Goal: Task Accomplishment & Management: Manage account settings

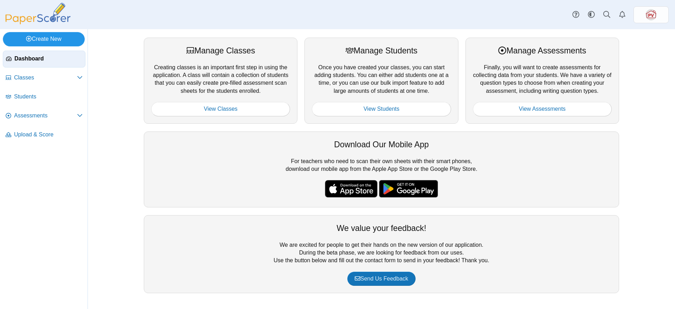
click at [56, 39] on link "Create New" at bounding box center [44, 39] width 82 height 14
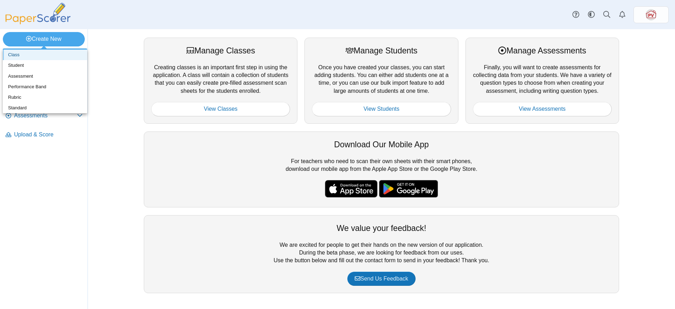
click at [28, 56] on link "Class" at bounding box center [45, 55] width 84 height 11
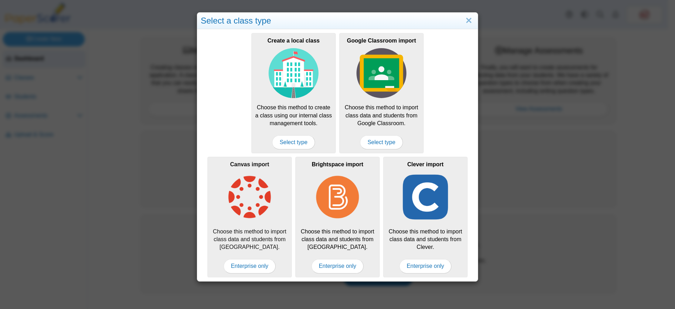
click at [242, 273] on div "Canvas import Choose this method to import class data and students from Canvas.…" at bounding box center [249, 217] width 84 height 120
click at [245, 263] on span "Enterprise only" at bounding box center [250, 266] width 52 height 14
click at [255, 221] on img at bounding box center [250, 197] width 50 height 50
click at [466, 18] on link "Close" at bounding box center [468, 21] width 11 height 12
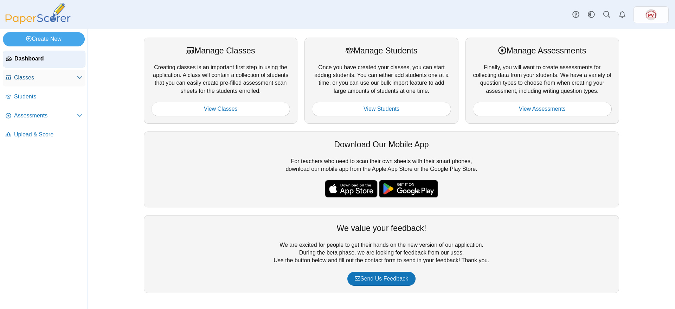
click at [26, 80] on span "Classes" at bounding box center [45, 78] width 63 height 8
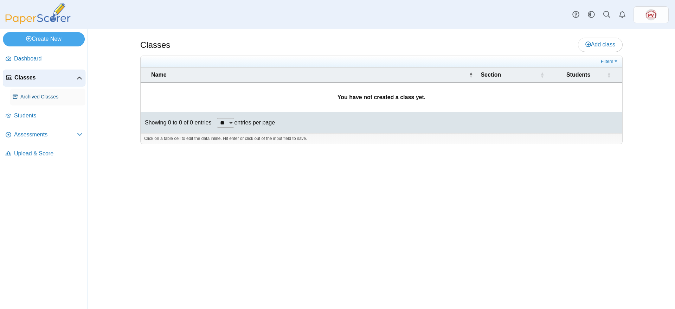
click at [30, 96] on span "Archived Classes" at bounding box center [51, 97] width 62 height 7
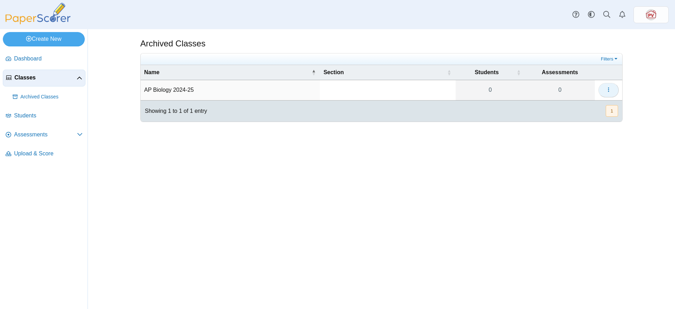
click at [606, 87] on icon "button" at bounding box center [609, 90] width 6 height 6
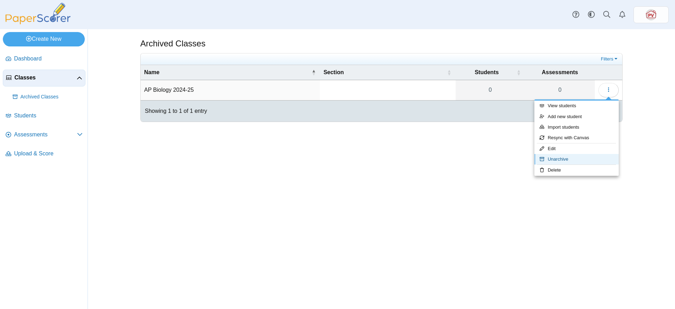
click at [568, 157] on link "Unarchive" at bounding box center [576, 159] width 84 height 11
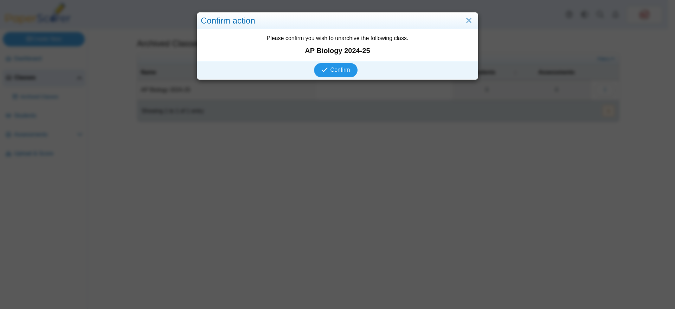
click at [345, 68] on span "Confirm" at bounding box center [341, 70] width 20 height 6
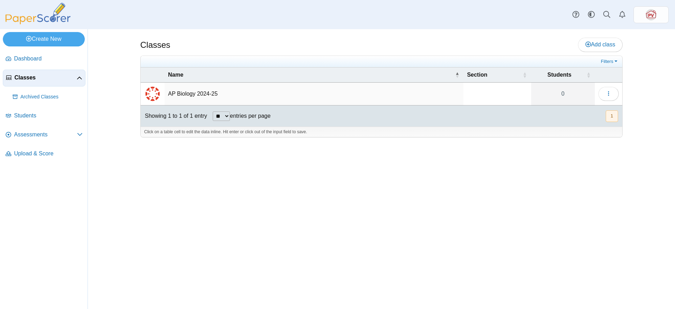
click at [188, 93] on td "AP Biology 2024-25" at bounding box center [314, 94] width 299 height 23
click at [266, 93] on input "**********" at bounding box center [314, 94] width 292 height 14
click at [325, 44] on div "Classes Add class" at bounding box center [381, 46] width 482 height 16
click at [604, 96] on button "button" at bounding box center [608, 94] width 20 height 14
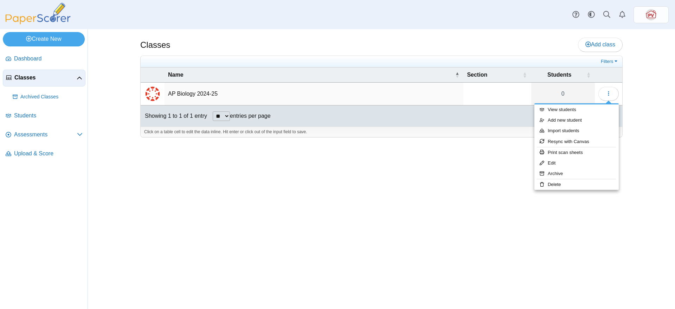
click at [352, 175] on div "Classes Add class Filters 0" at bounding box center [381, 169] width 527 height 280
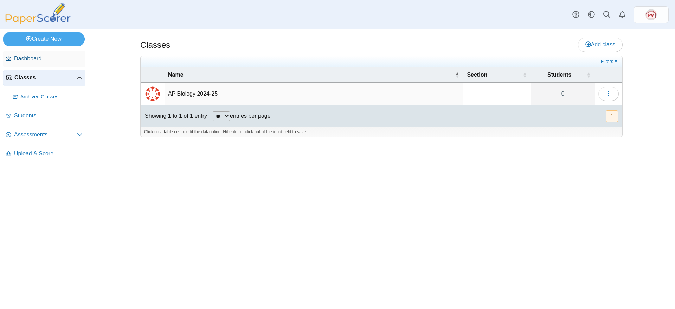
click at [40, 59] on span "Dashboard" at bounding box center [48, 59] width 69 height 8
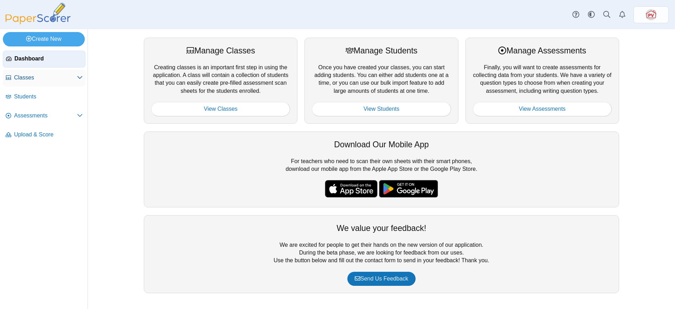
click at [30, 78] on span "Classes" at bounding box center [45, 78] width 63 height 8
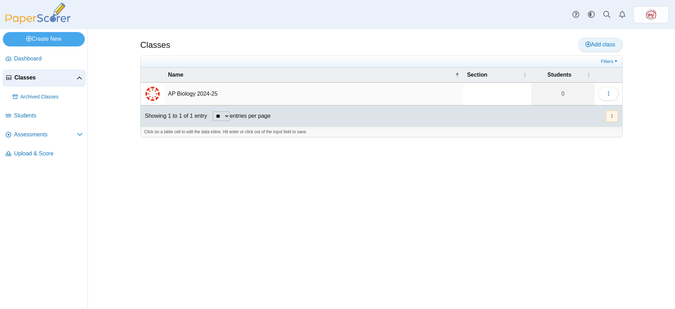
click at [611, 43] on span "Add class" at bounding box center [600, 44] width 30 height 6
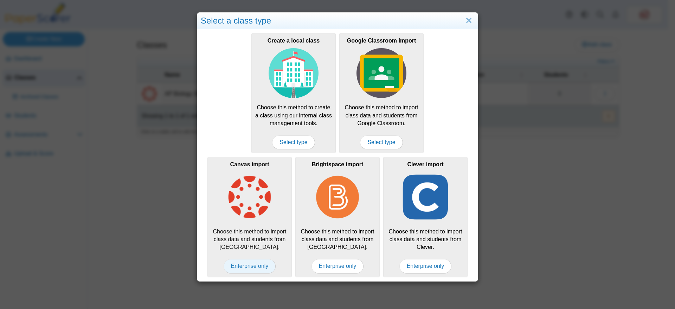
click at [238, 265] on span "Enterprise only" at bounding box center [250, 266] width 52 height 14
click at [463, 19] on link "Close" at bounding box center [468, 21] width 11 height 12
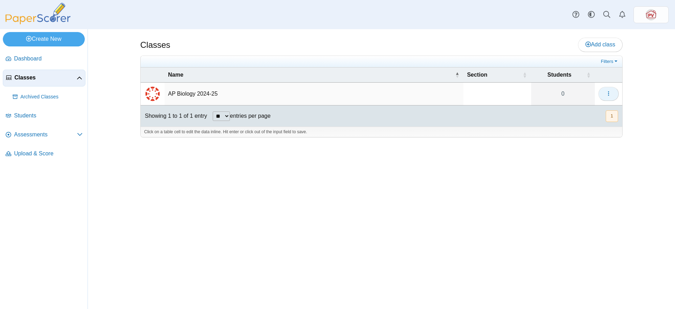
click at [608, 91] on use "button" at bounding box center [608, 93] width 1 height 5
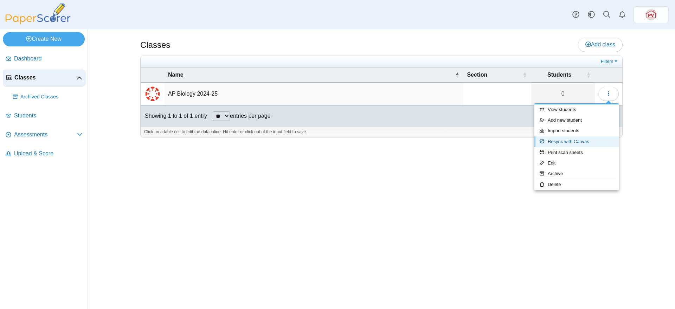
click at [601, 145] on link "Resync with Canvas" at bounding box center [576, 141] width 84 height 11
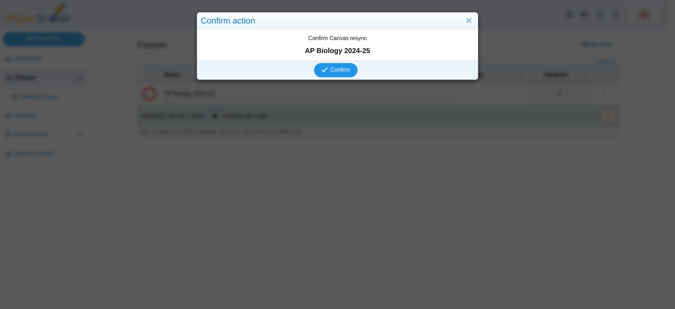
click at [340, 67] on span "Confirm" at bounding box center [341, 70] width 20 height 6
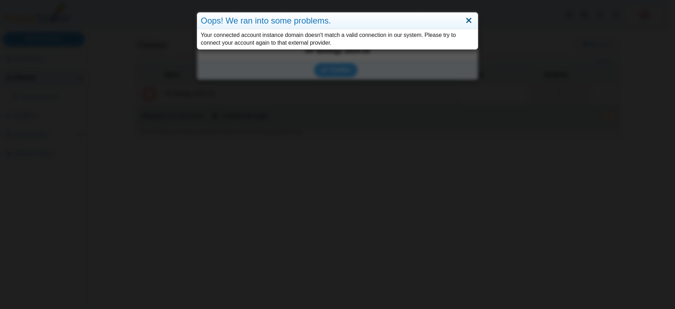
click at [467, 19] on link "Close" at bounding box center [468, 21] width 11 height 12
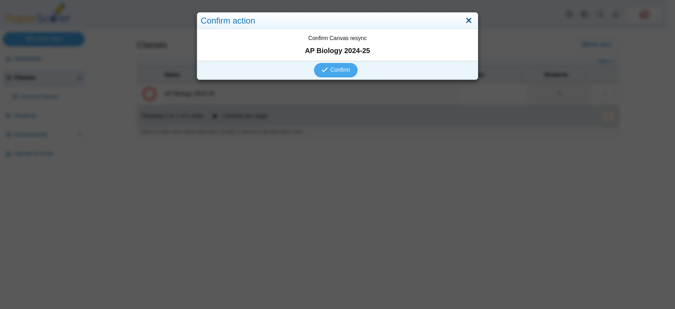
click at [467, 17] on link "Close" at bounding box center [468, 21] width 11 height 12
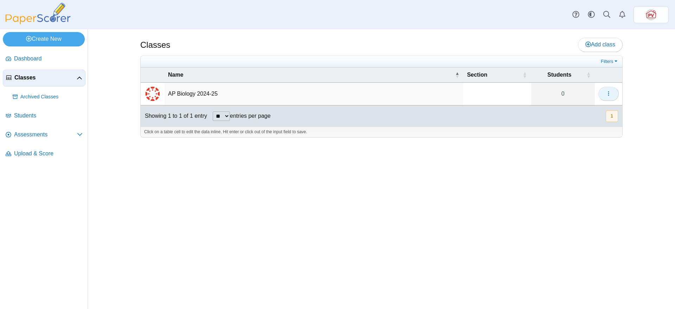
click at [609, 94] on icon "button" at bounding box center [609, 94] width 6 height 6
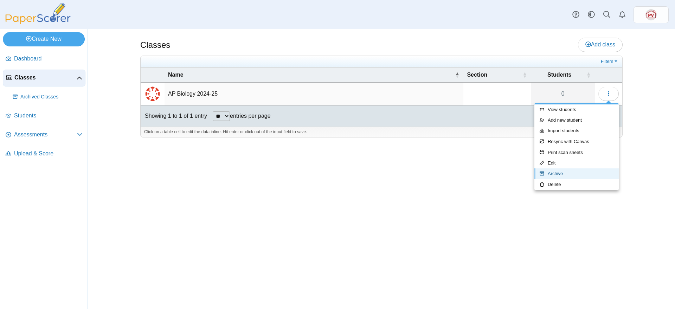
click at [589, 170] on link "Archive" at bounding box center [576, 173] width 84 height 11
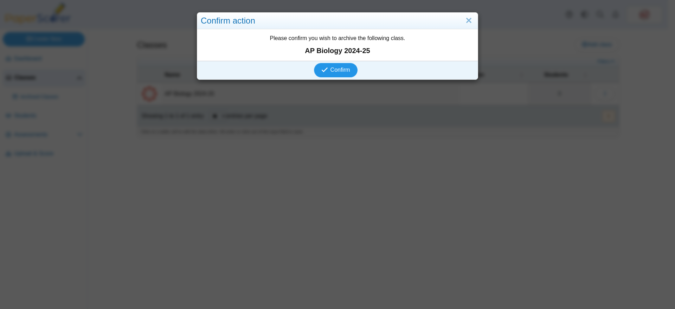
click at [332, 72] on span "Confirm" at bounding box center [341, 70] width 20 height 6
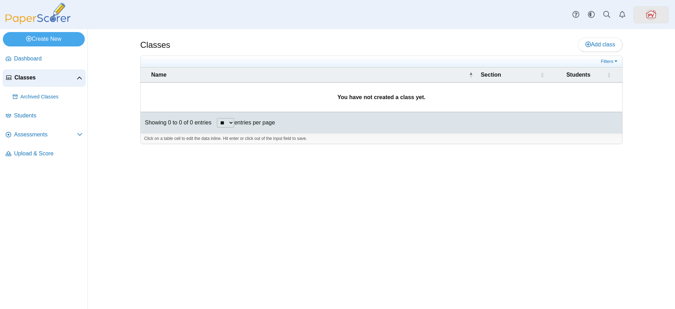
click at [655, 13] on img at bounding box center [651, 14] width 11 height 11
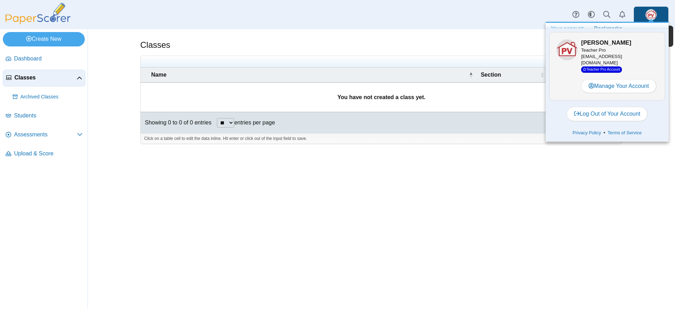
click at [658, 7] on link at bounding box center [651, 14] width 35 height 17
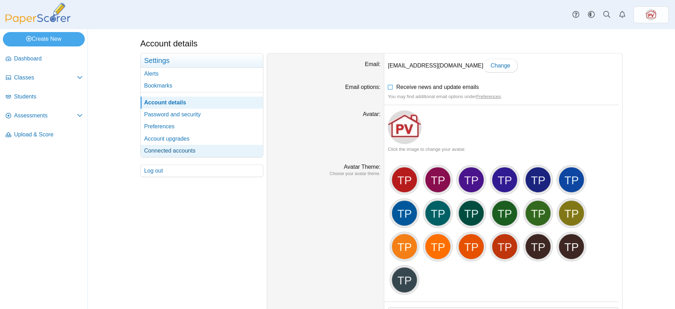
click at [167, 149] on link "Connected accounts" at bounding box center [202, 151] width 122 height 12
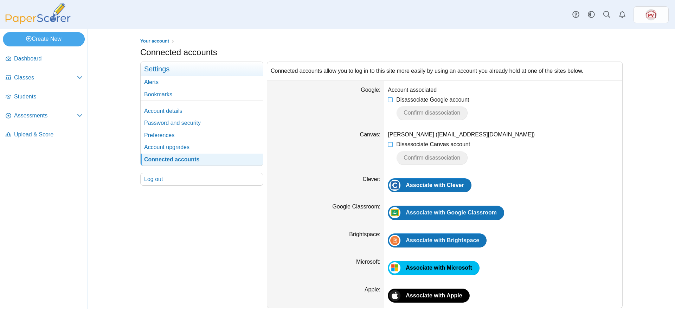
scroll to position [6, 0]
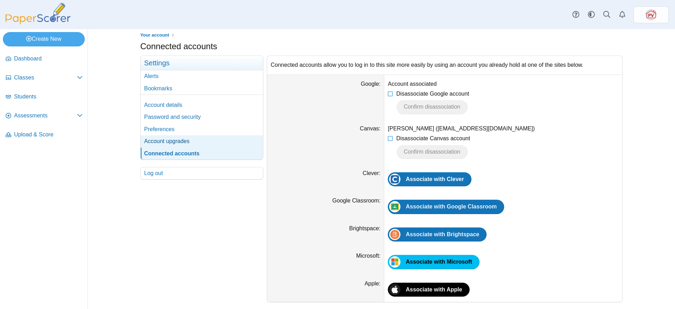
click at [171, 139] on link "Account upgrades" at bounding box center [202, 141] width 122 height 12
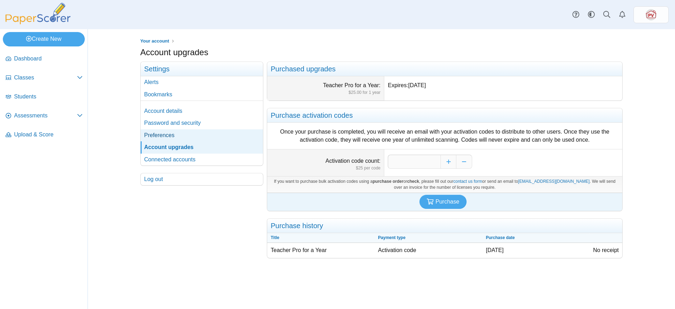
click at [171, 136] on link "Preferences" at bounding box center [202, 135] width 122 height 12
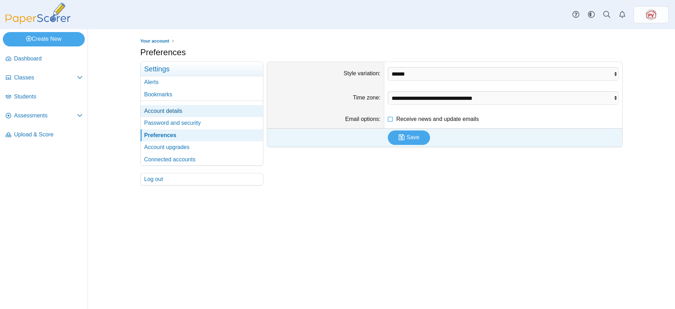
click at [174, 107] on link "Account details" at bounding box center [202, 111] width 122 height 12
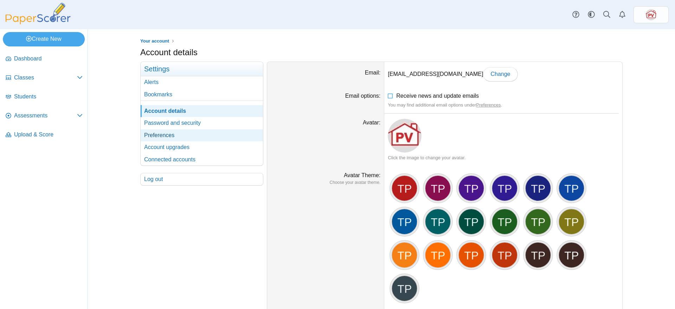
click at [181, 136] on link "Preferences" at bounding box center [202, 135] width 122 height 12
